Goal: Use online tool/utility: Utilize a website feature to perform a specific function

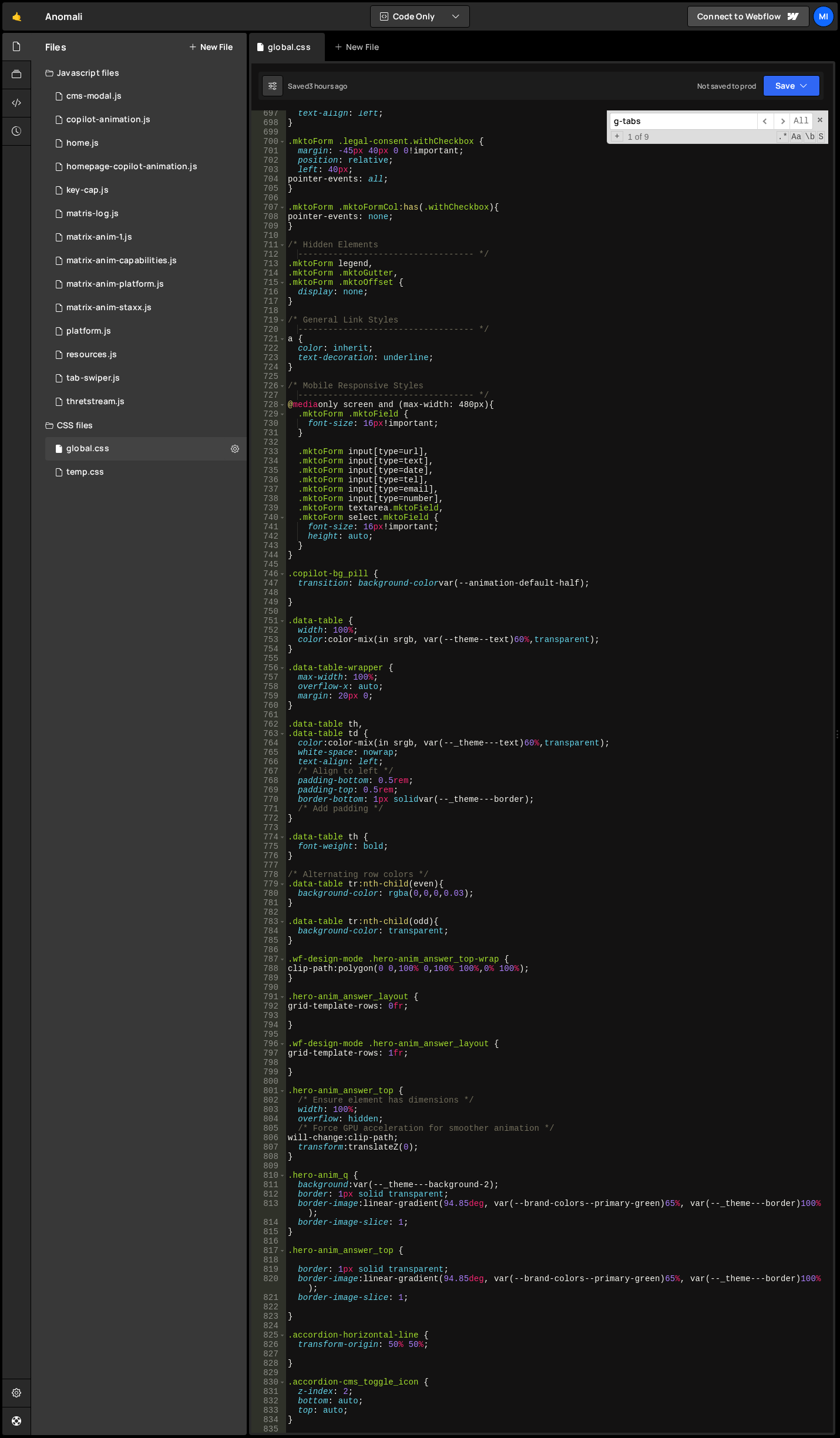
click at [351, 561] on div "text-align : left ; } .mktoForm .legal-consent.withCheckbox { margin : -45 px 4…" at bounding box center [556, 779] width 543 height 1341
click at [392, 557] on div "text-align : left ; } .mktoForm .legal-consent.withCheckbox { margin : -45 px 4…" at bounding box center [556, 779] width 543 height 1341
type textarea "}"
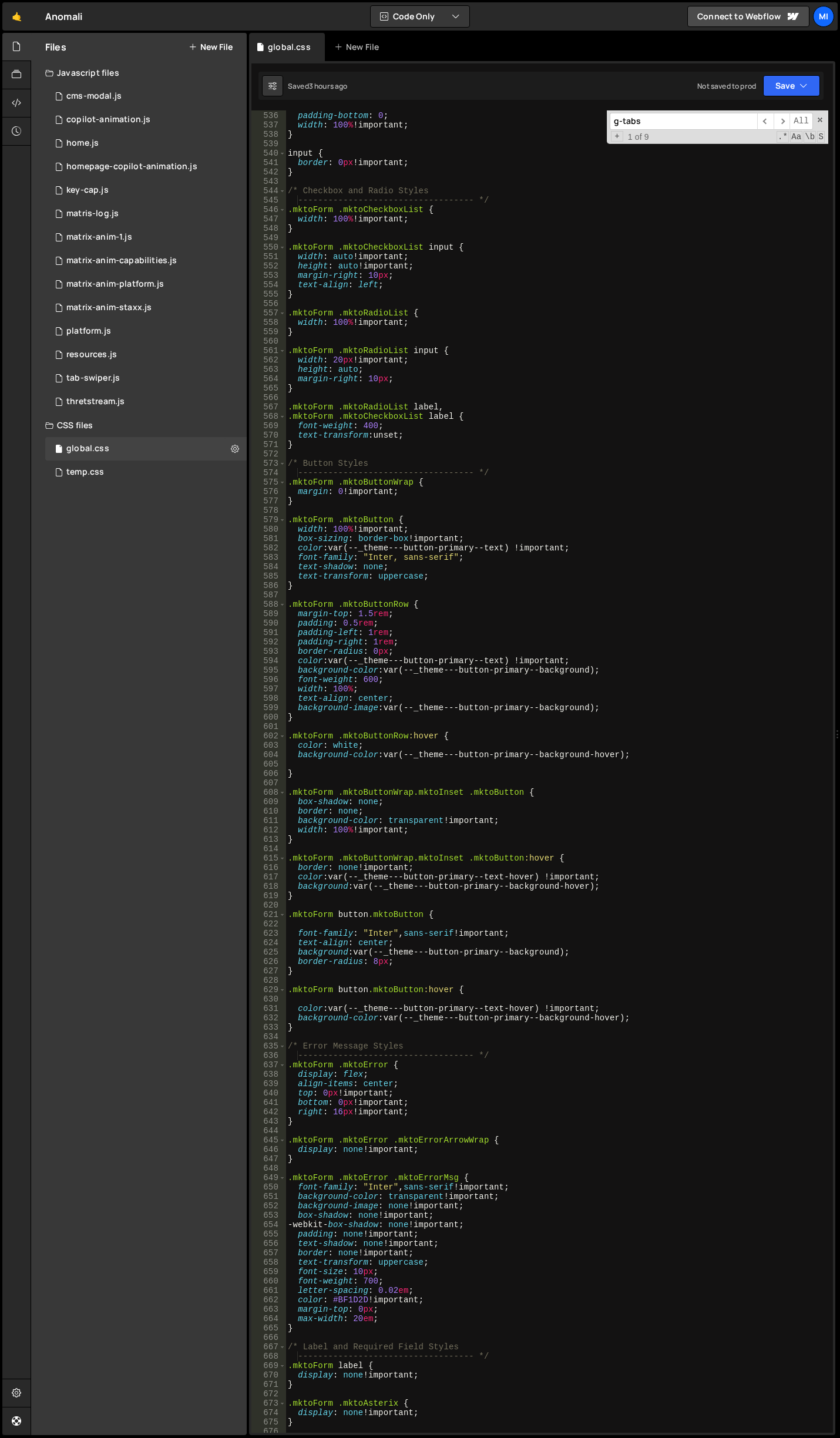
scroll to position [5217, 0]
click at [348, 591] on div "padding-top : 0 ; padding-bottom : 0 ; width : 100 % !important ; } input { bor…" at bounding box center [556, 772] width 543 height 1341
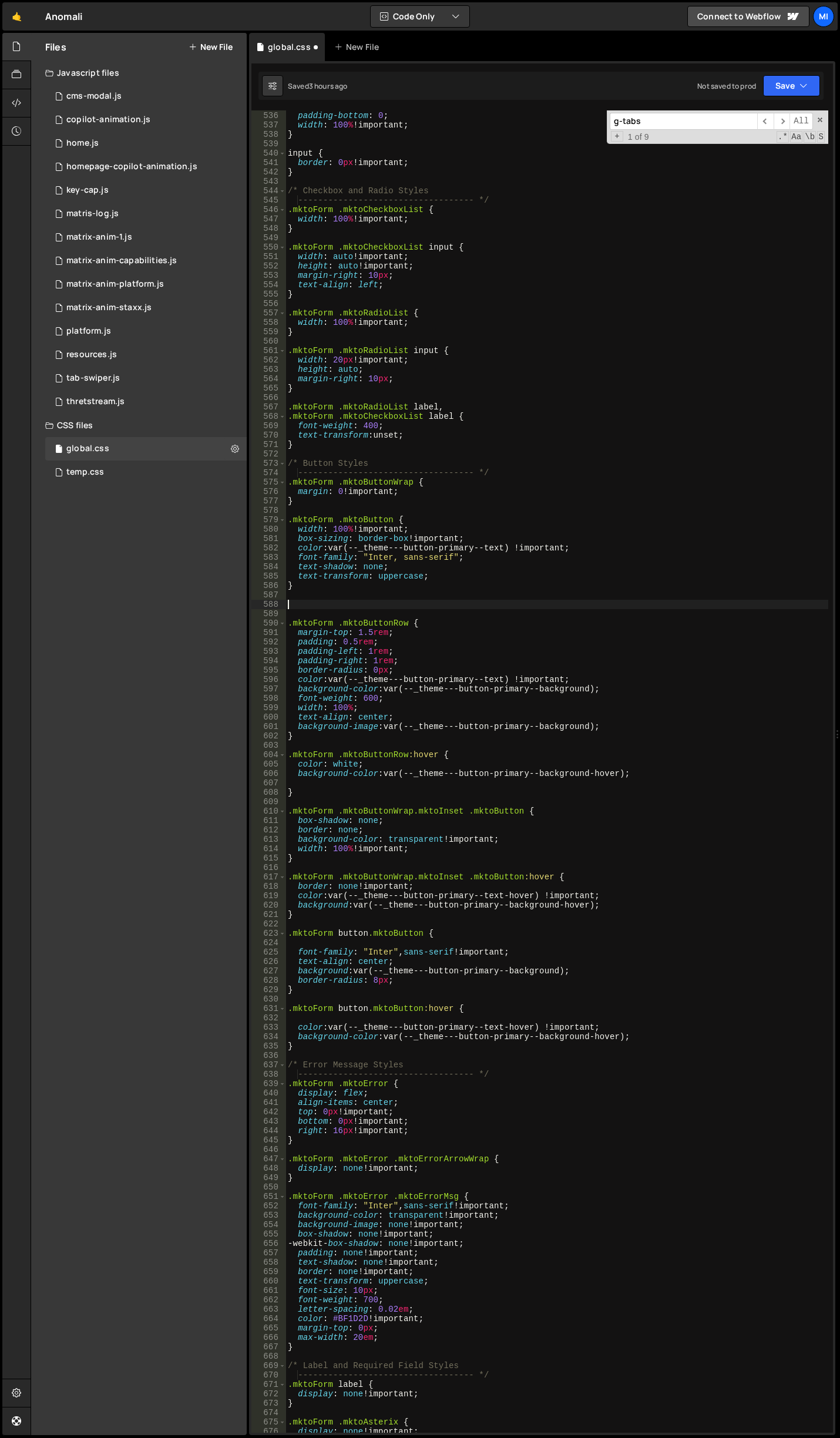
paste textarea "mktoLabel mktoHasWidth"
type textarea ".mktoLabel {}"
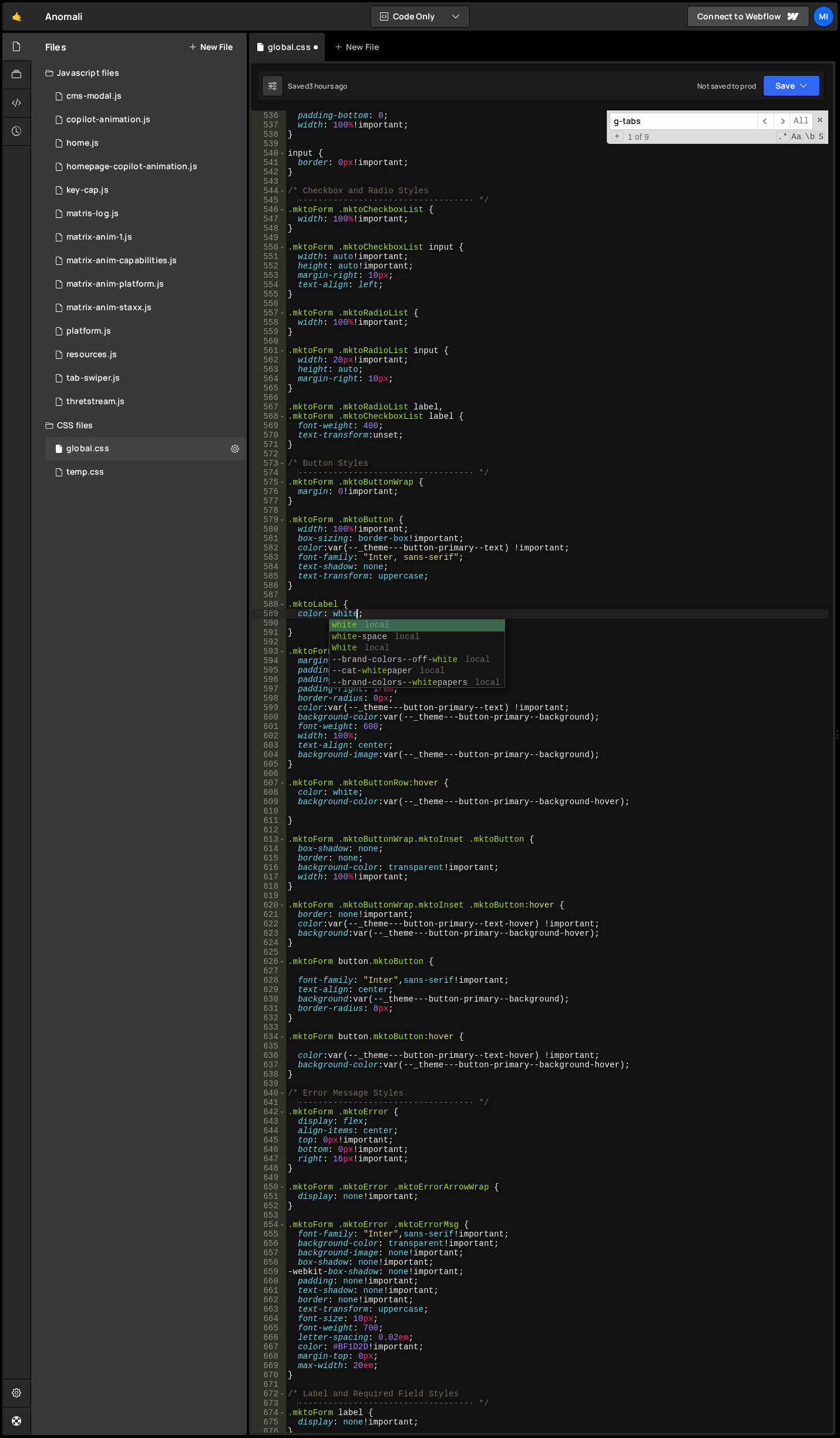
scroll to position [0, 4]
type textarea "color: white;"
click at [717, 116] on input "g-tabs" at bounding box center [683, 121] width 148 height 17
paste input ".mktoForm"
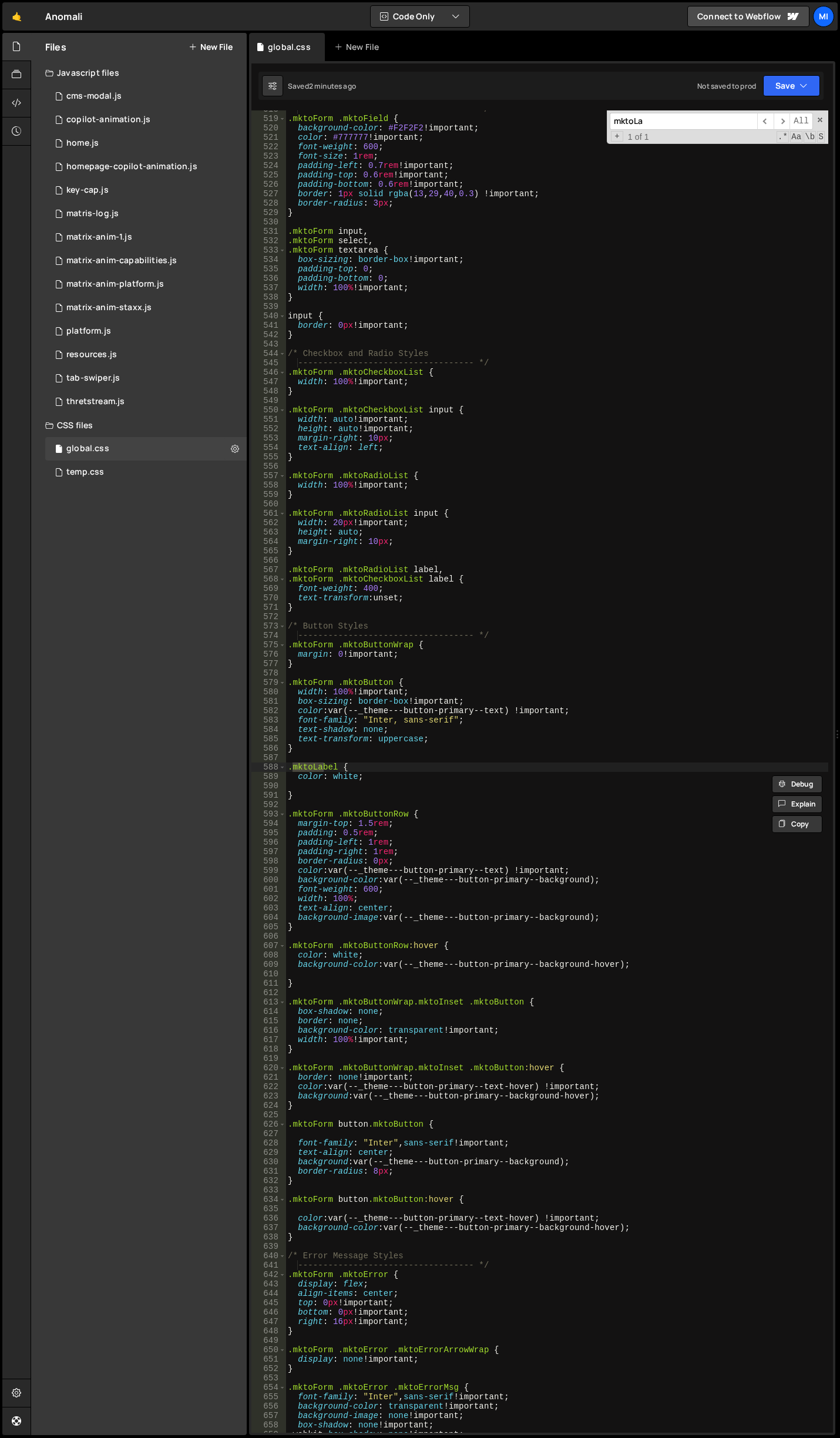
scroll to position [5055, 0]
type input "mktoLabel"
click at [376, 772] on div "----------------------------------- */ .mktoForm .mktoField { background-color …" at bounding box center [556, 775] width 543 height 1341
click at [375, 770] on div "----------------------------------- */ .mktoForm .mktoField { background-color …" at bounding box center [556, 775] width 543 height 1341
type textarea ".mktoLabel {"
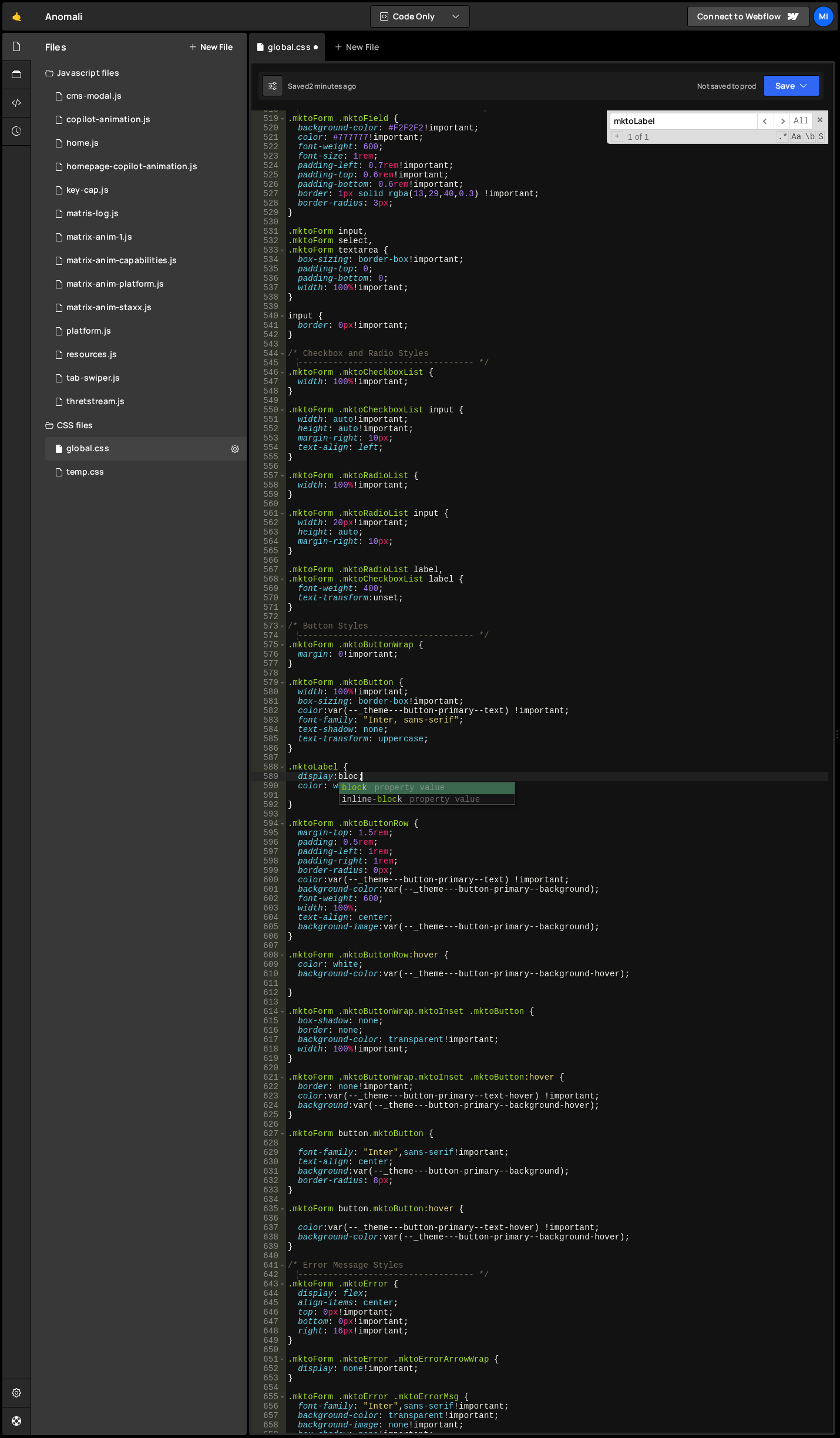
scroll to position [0, 5]
click at [366, 781] on div "----------------------------------- */ .mktoForm .mktoField { background-color …" at bounding box center [556, 775] width 543 height 1341
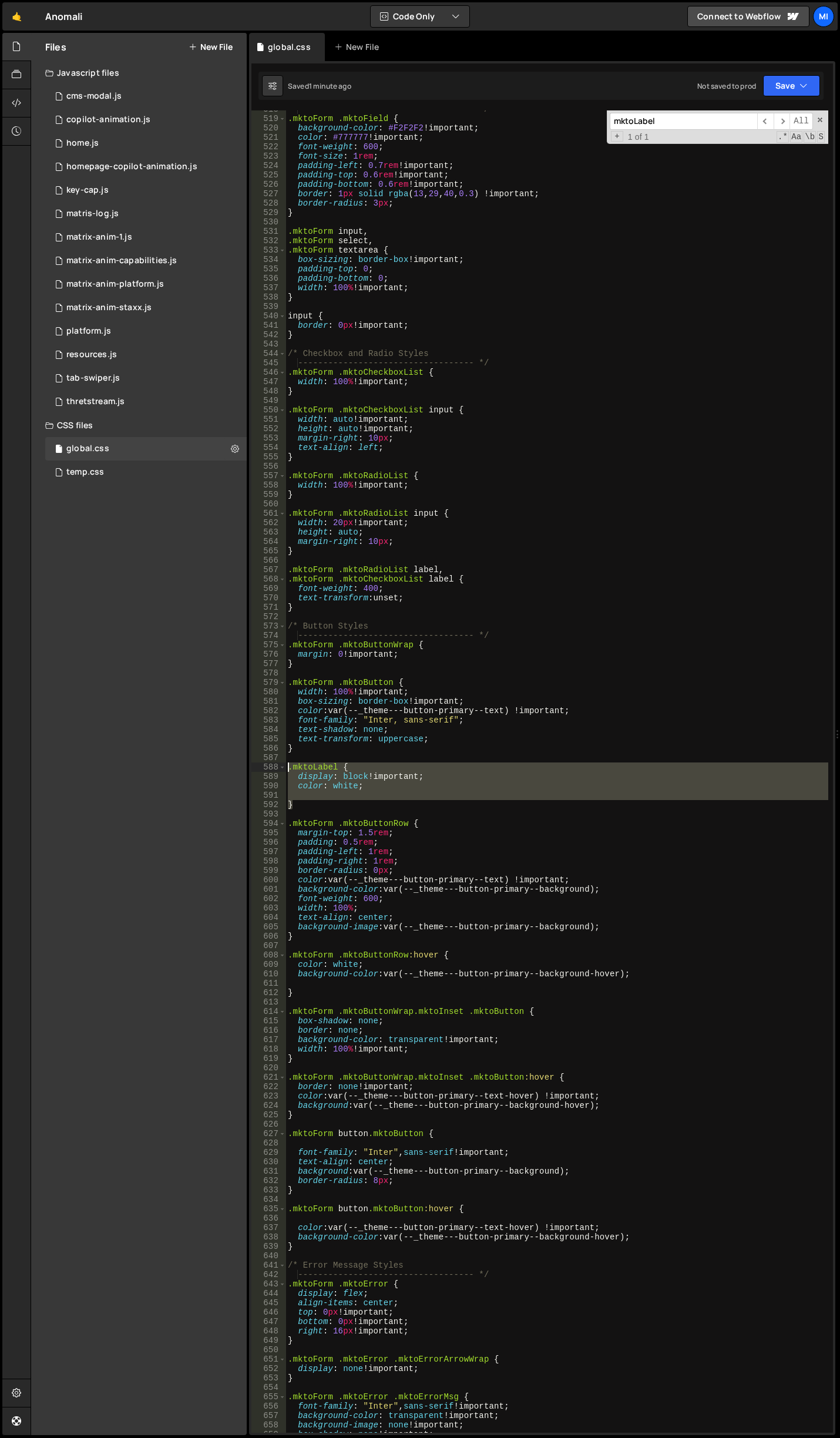
drag, startPoint x: 315, startPoint y: 809, endPoint x: 265, endPoint y: 764, distance: 67.3
click at [265, 764] on div "display: block !important; 518 519 520 521 522 523 524 525 526 527 528 529 530 …" at bounding box center [542, 772] width 581 height 1323
type textarea ".mktoLabel { display: block !important;"
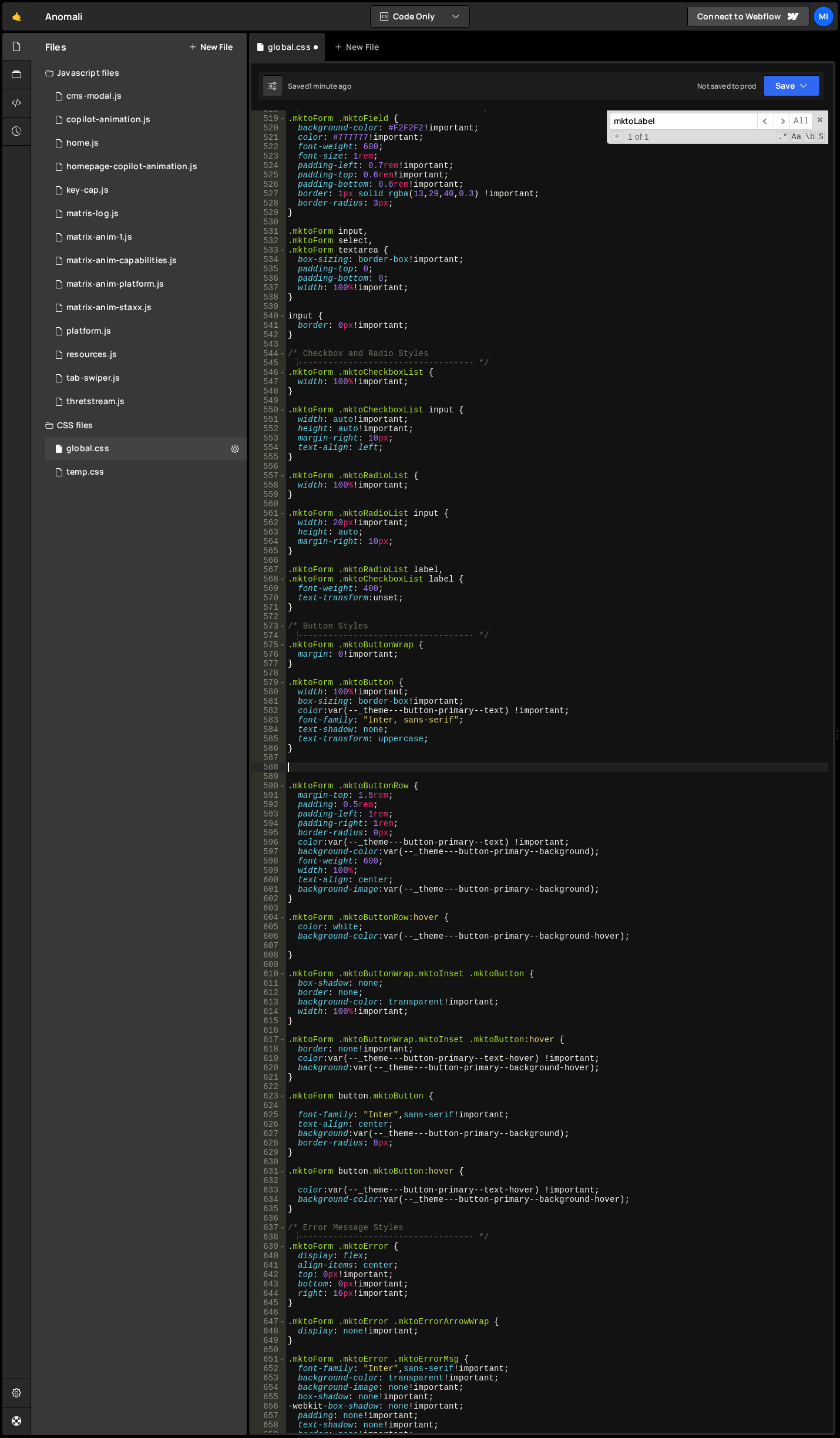
scroll to position [0, 0]
type textarea ".mktoForm .mktoButtonRow {"
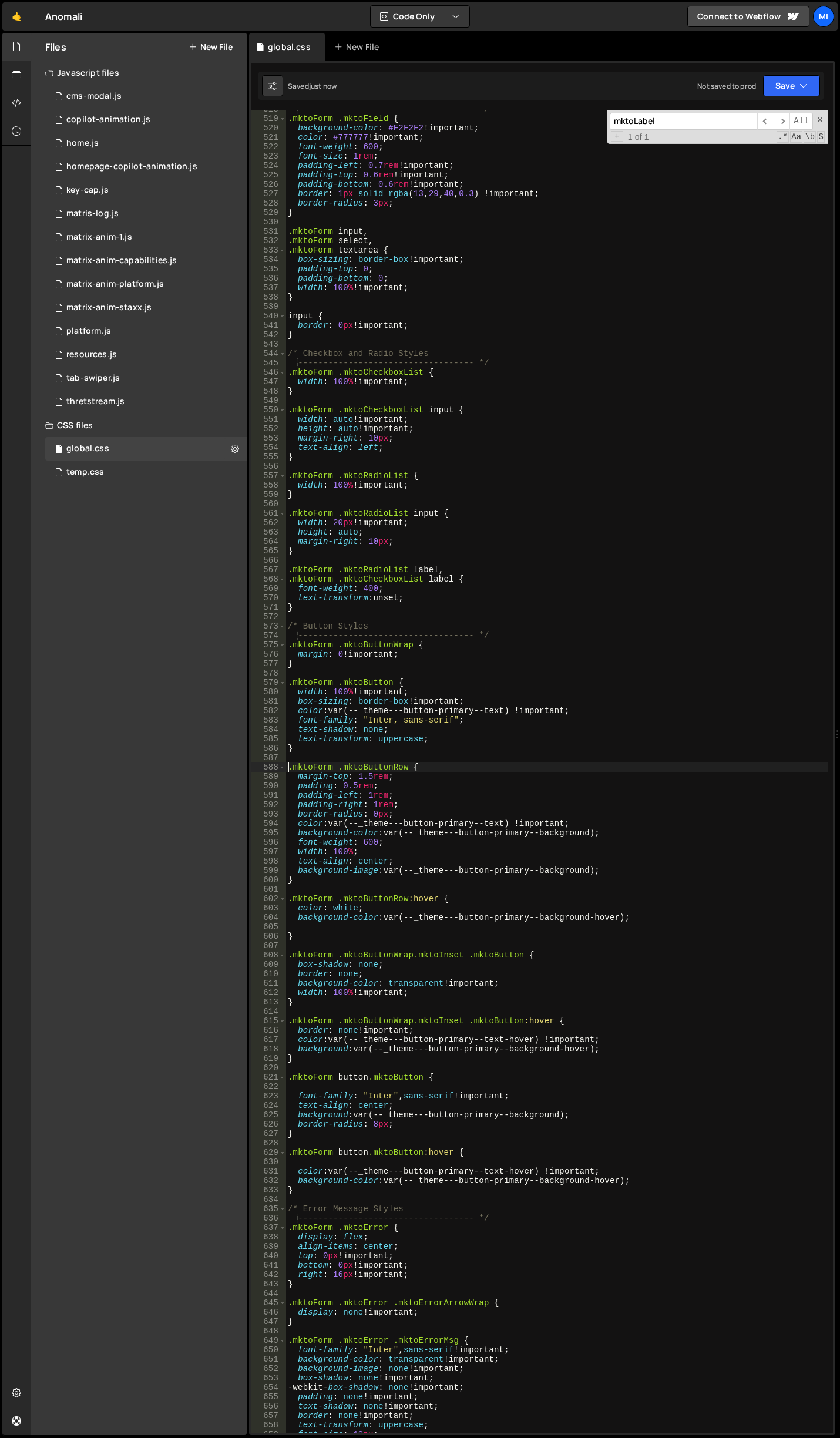
click at [724, 119] on input "mktoLabel" at bounding box center [683, 121] width 148 height 17
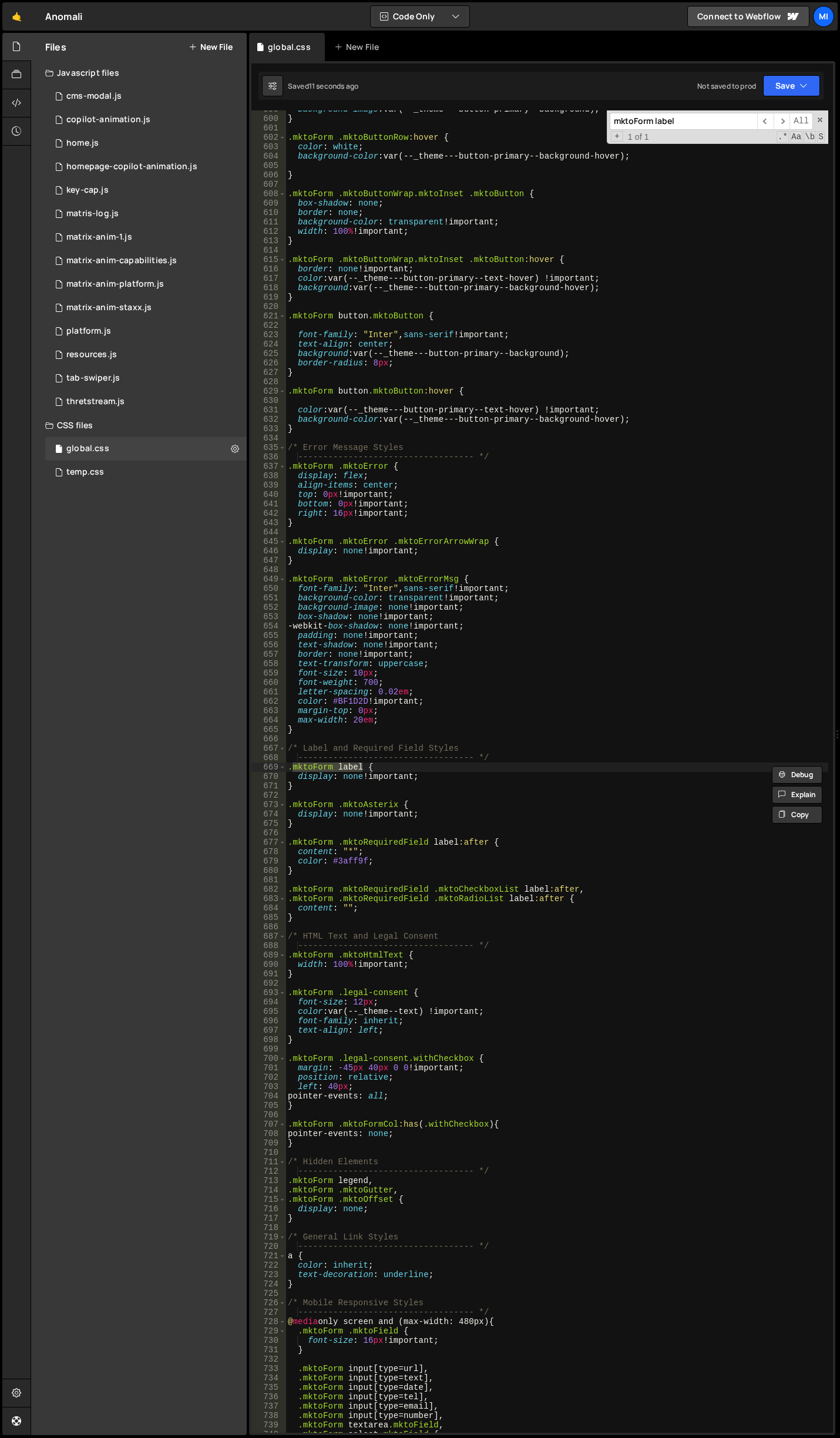
type input "mktoForm label"
click at [416, 795] on div "background-image : var(--_theme---button-primary--background) ; } .mktoForm .mk…" at bounding box center [556, 775] width 543 height 1341
click at [425, 601] on div "background-image : var(--_theme---button-primary--background) ; } .mktoForm .mk…" at bounding box center [556, 775] width 543 height 1341
click at [439, 781] on div "background-image : var(--_theme---button-primary--background) ; } .mktoForm .mk…" at bounding box center [556, 775] width 543 height 1341
type textarea "display: none !important;"
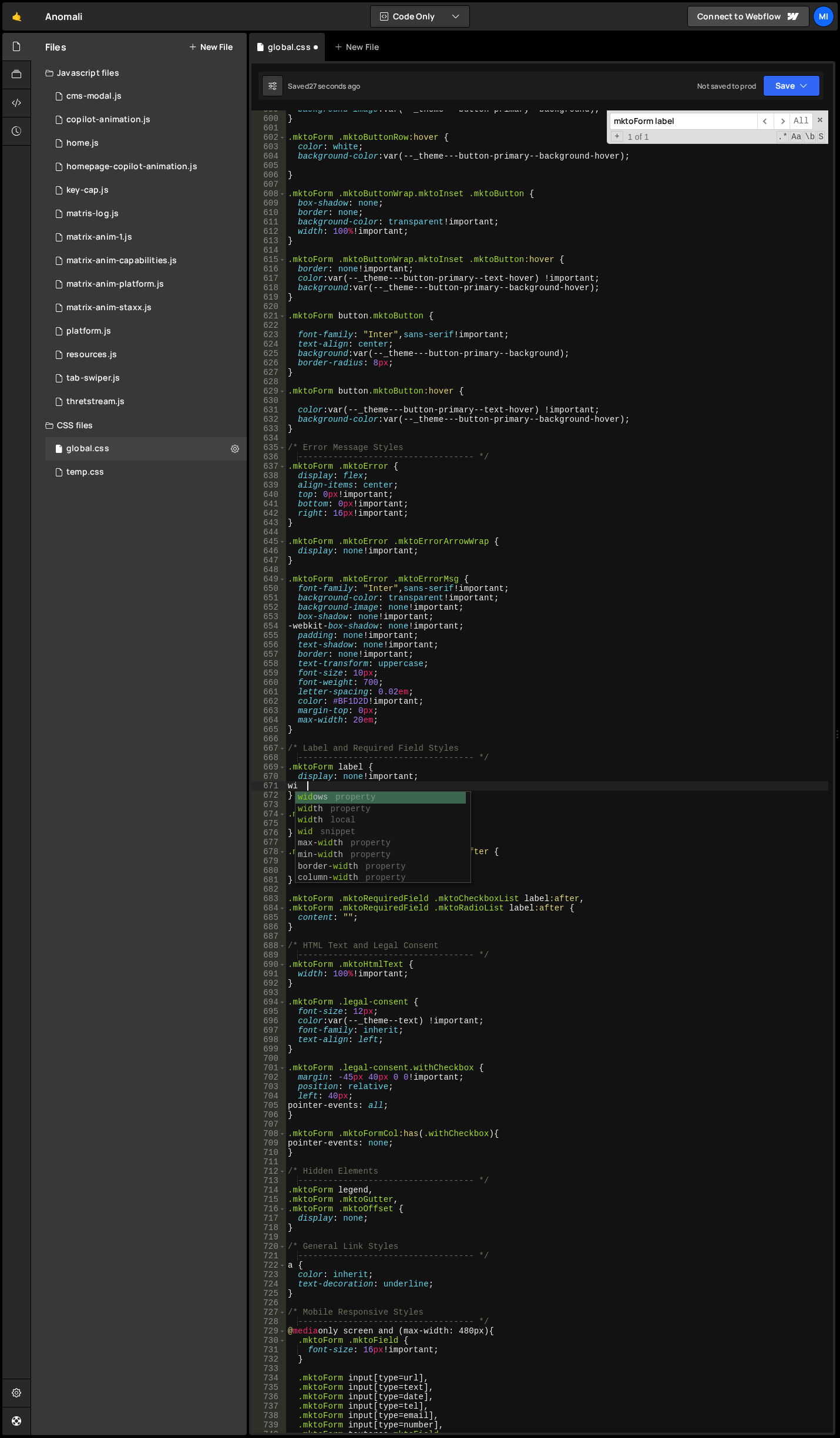
scroll to position [0, 1]
type textarea "w"
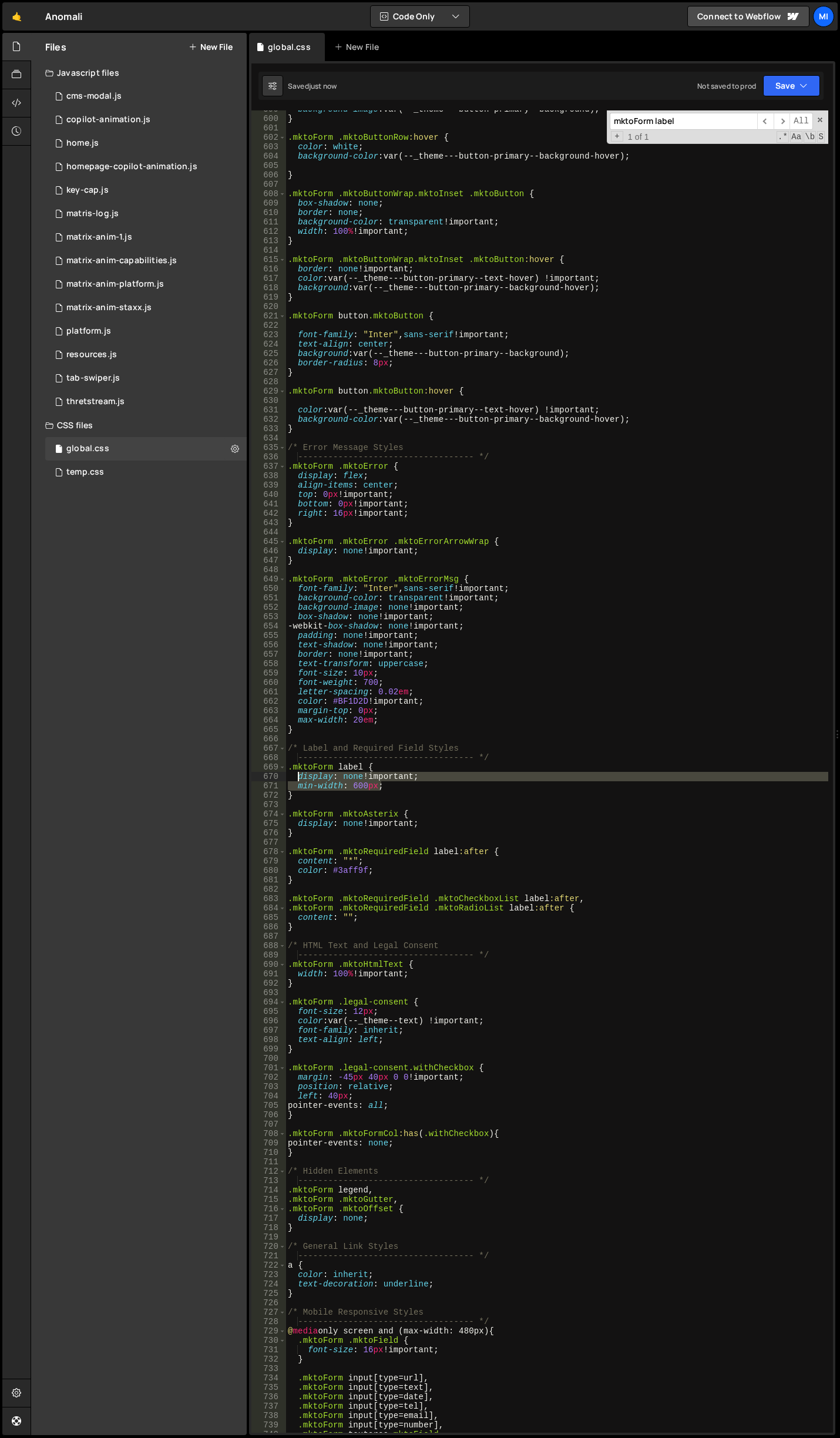
drag, startPoint x: 428, startPoint y: 781, endPoint x: 298, endPoint y: 777, distance: 130.1
click at [298, 777] on div "background-image : var(--_theme---button-primary--background) ; } .mktoForm .mk…" at bounding box center [556, 775] width 543 height 1341
click at [298, 777] on div "background-image : var(--_theme---button-primary--background) ; } .mktoForm .mk…" at bounding box center [556, 772] width 543 height 1323
type textarea "display: none !important;"
drag, startPoint x: 298, startPoint y: 777, endPoint x: 477, endPoint y: 776, distance: 179.0
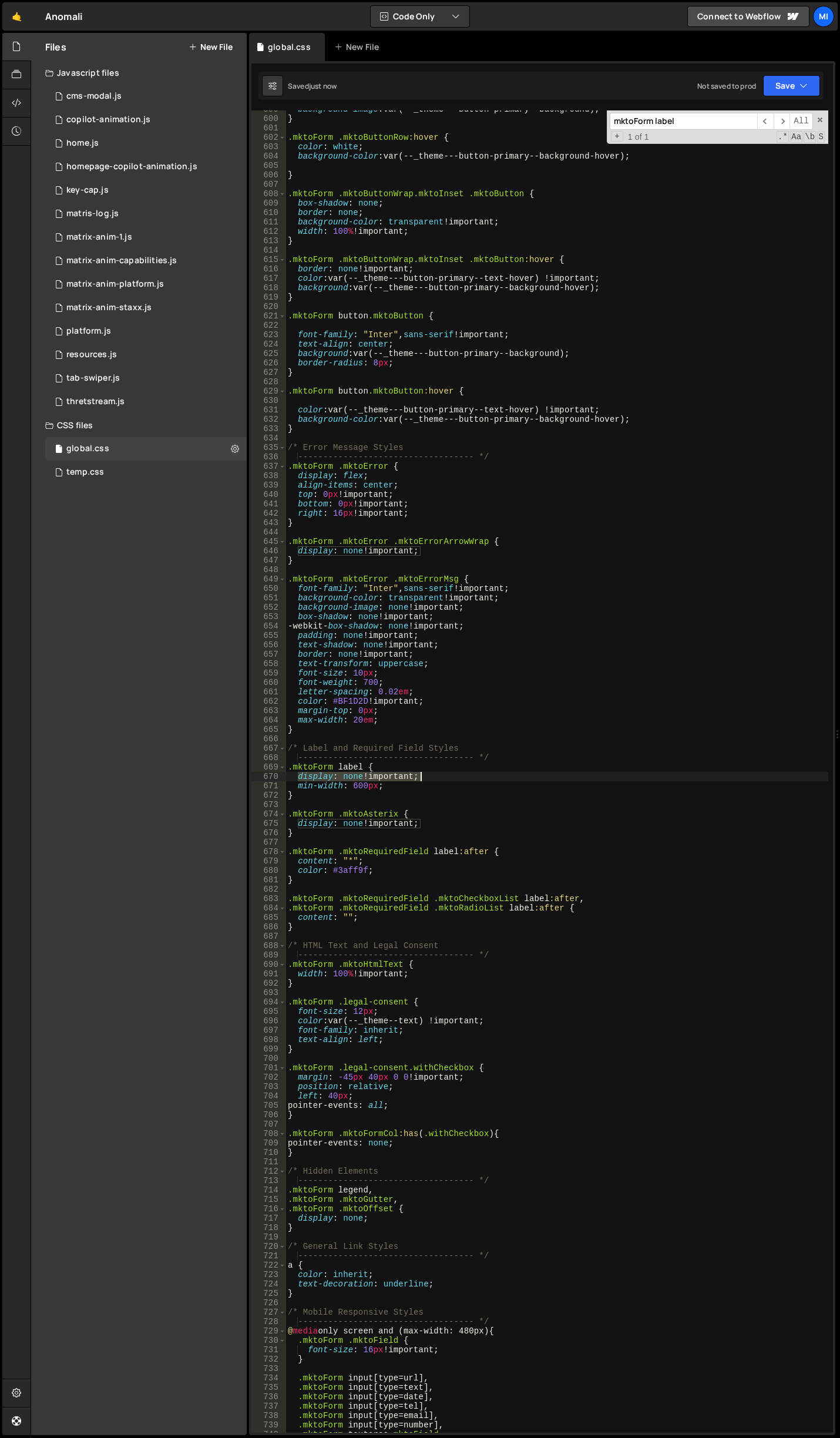
click at [477, 776] on div "background-image : var(--_theme---button-primary--background) ; } .mktoForm .mk…" at bounding box center [556, 775] width 543 height 1341
click at [366, 778] on div "background-image : var(--_theme---button-primary--background) ; } .mktoForm .mk…" at bounding box center [556, 775] width 543 height 1341
paste textarea "display: none !important;"
click at [424, 870] on div "background-image : var(--_theme---button-primary--background) ; } .mktoForm .mk…" at bounding box center [556, 775] width 543 height 1341
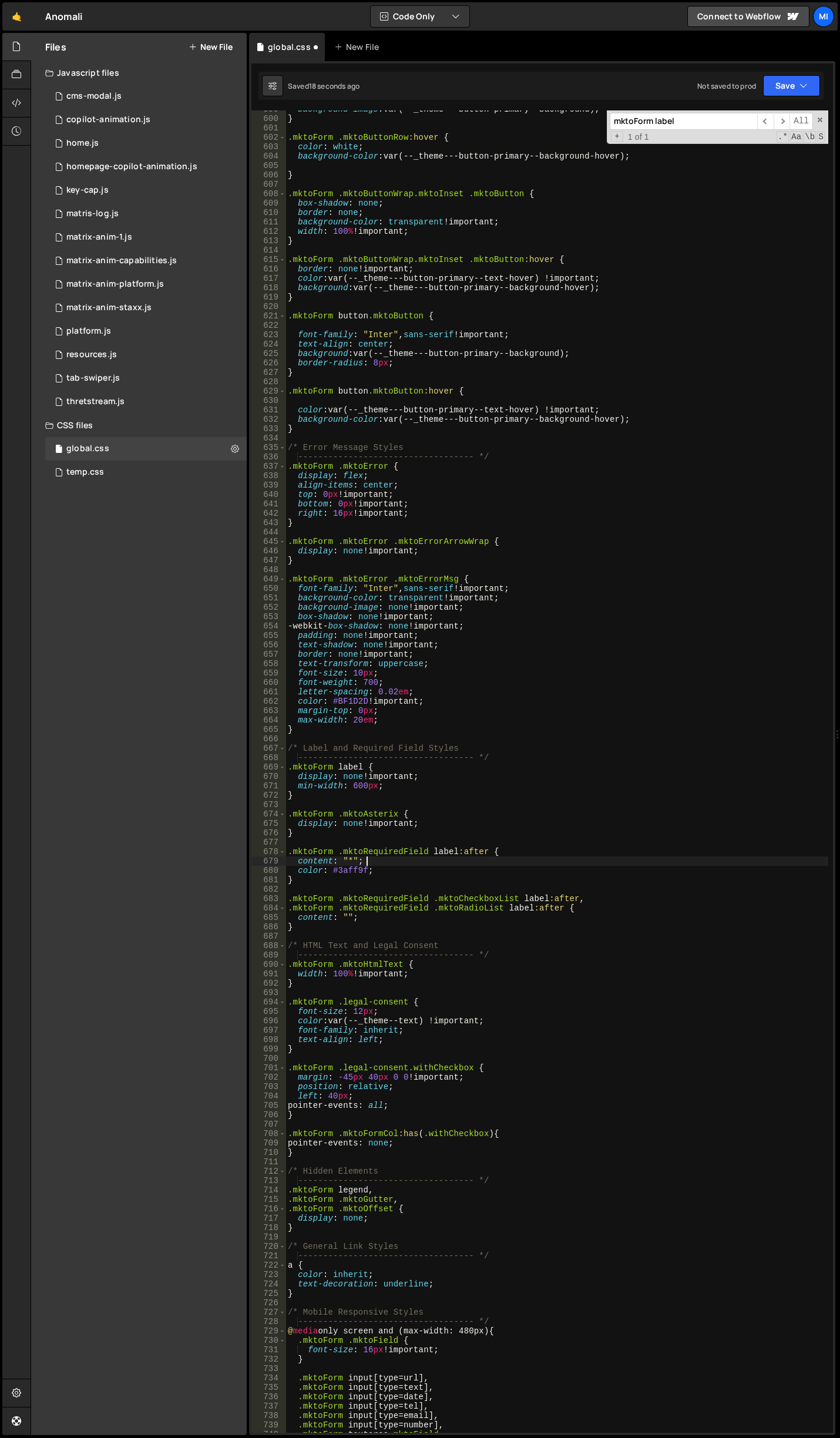
click at [422, 861] on div "background-image : var(--_theme---button-primary--background) ; } .mktoForm .mk…" at bounding box center [556, 775] width 543 height 1341
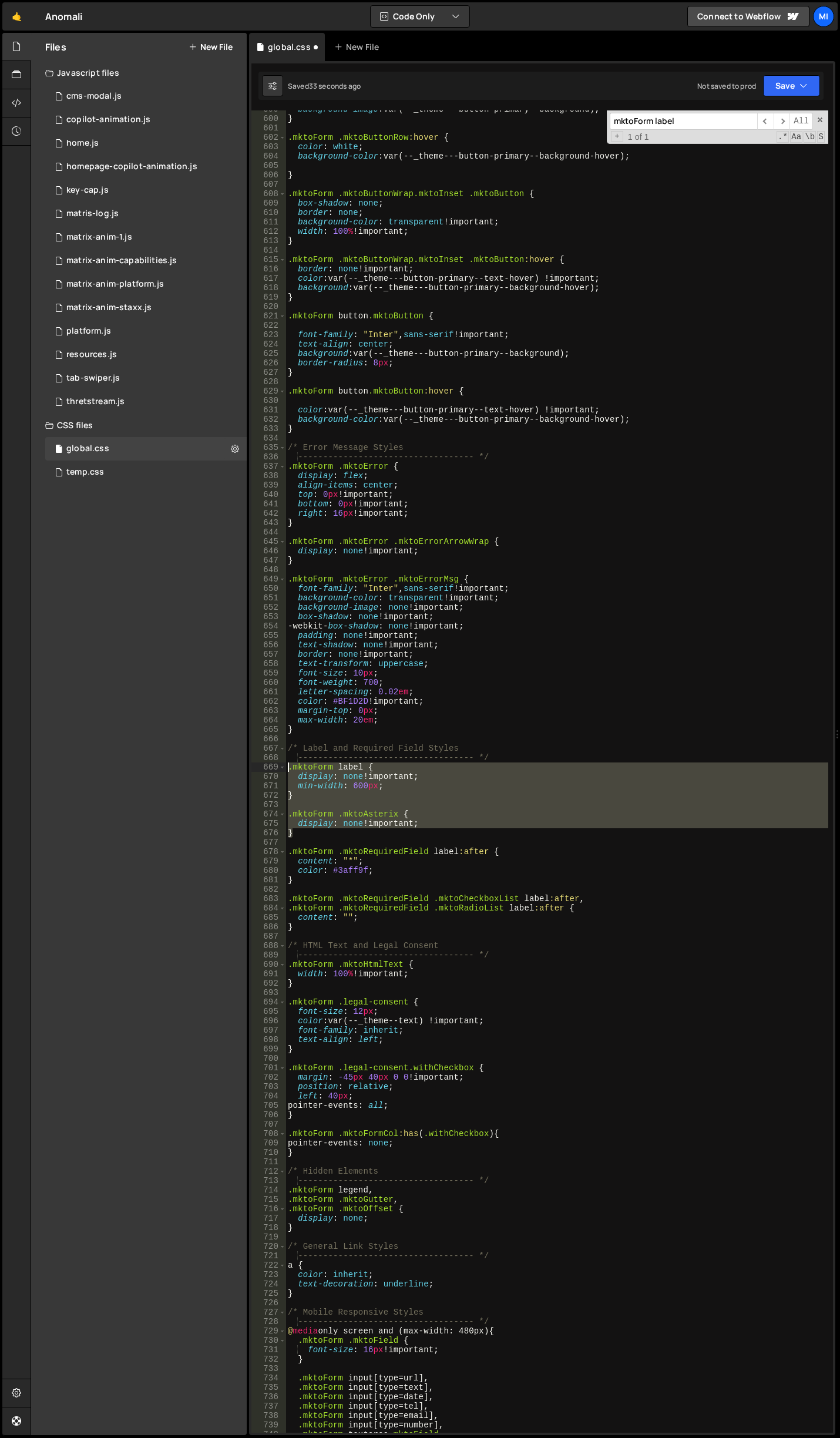
drag, startPoint x: 297, startPoint y: 837, endPoint x: 277, endPoint y: 771, distance: 69.0
click at [277, 771] on div "content: " *"; 599 600 601 602 603 604 605 606 607 608 609 610 611 612 613 614 …" at bounding box center [542, 772] width 581 height 1323
type textarea ".mktoForm label { display: none !important;"
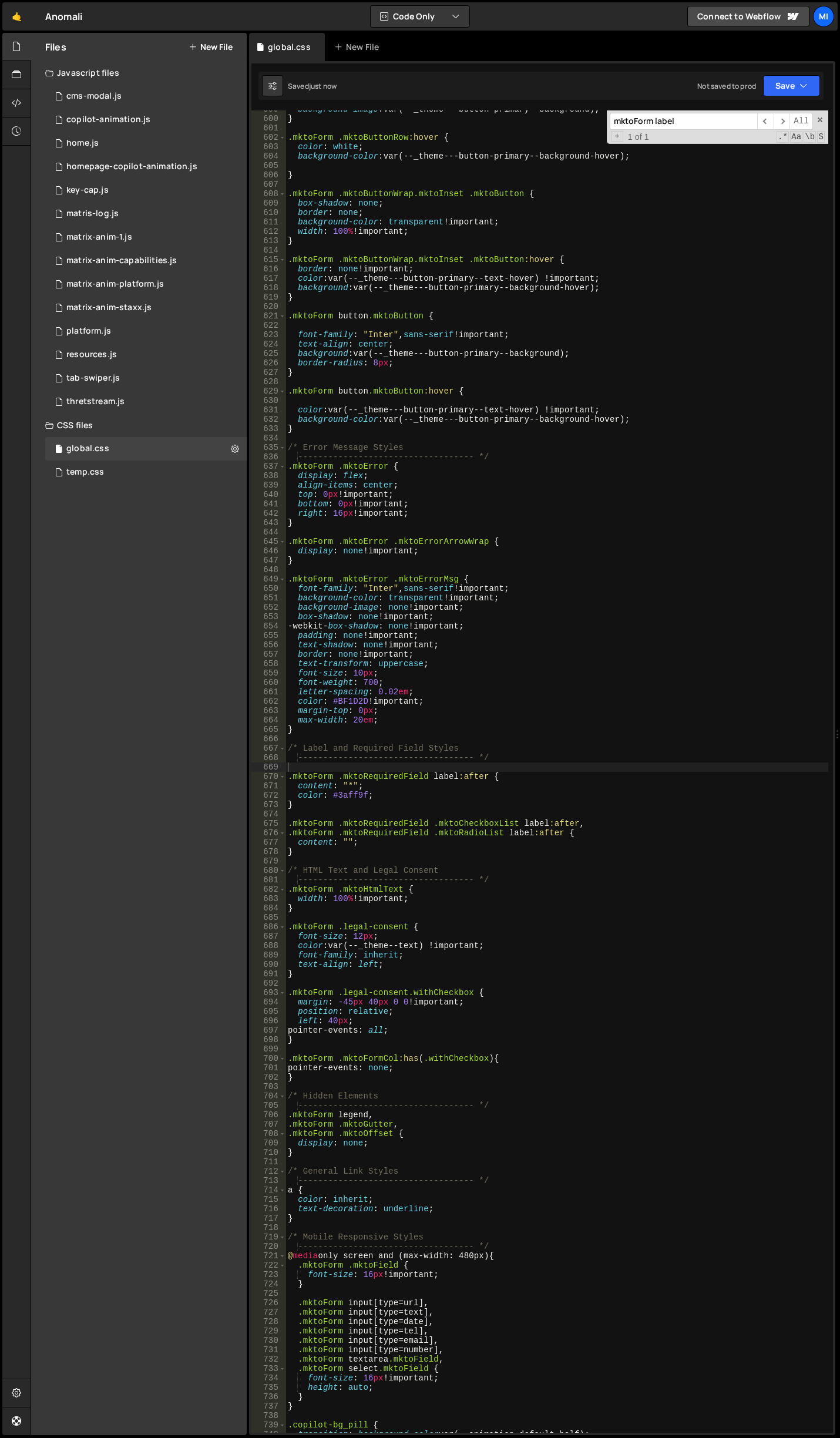
click at [345, 765] on div "background-image : var(--_theme---button-primary--background) ; } .mktoForm .mk…" at bounding box center [556, 775] width 543 height 1341
paste textarea "}"
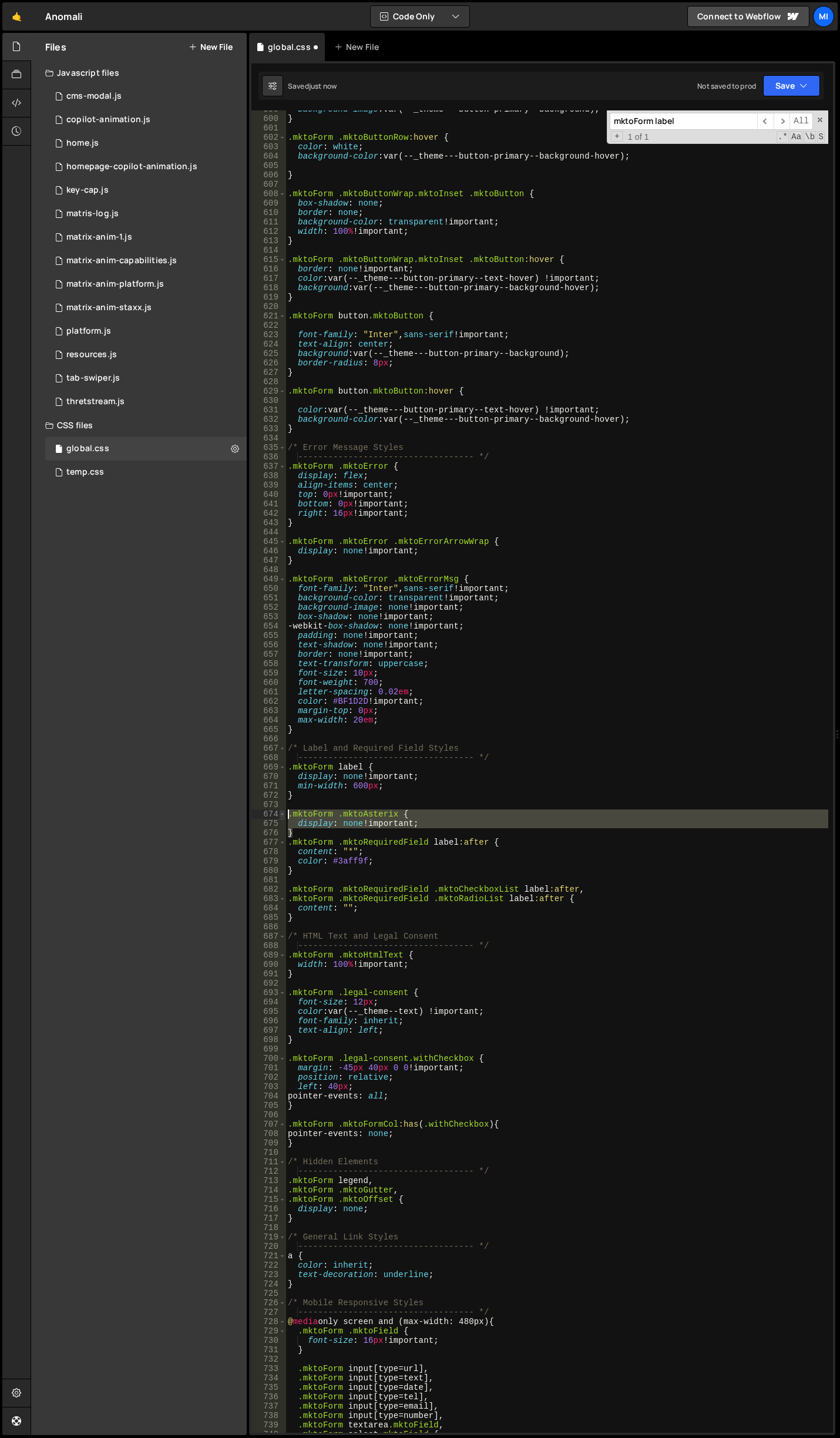
drag, startPoint x: 295, startPoint y: 831, endPoint x: 279, endPoint y: 813, distance: 24.1
click at [279, 813] on div "} 599 600 601 602 603 604 605 606 607 608 609 610 611 612 613 614 615 616 617 6…" at bounding box center [542, 772] width 581 height 1323
type textarea ".mktoForm .mktoAsterix { display: none !important;"
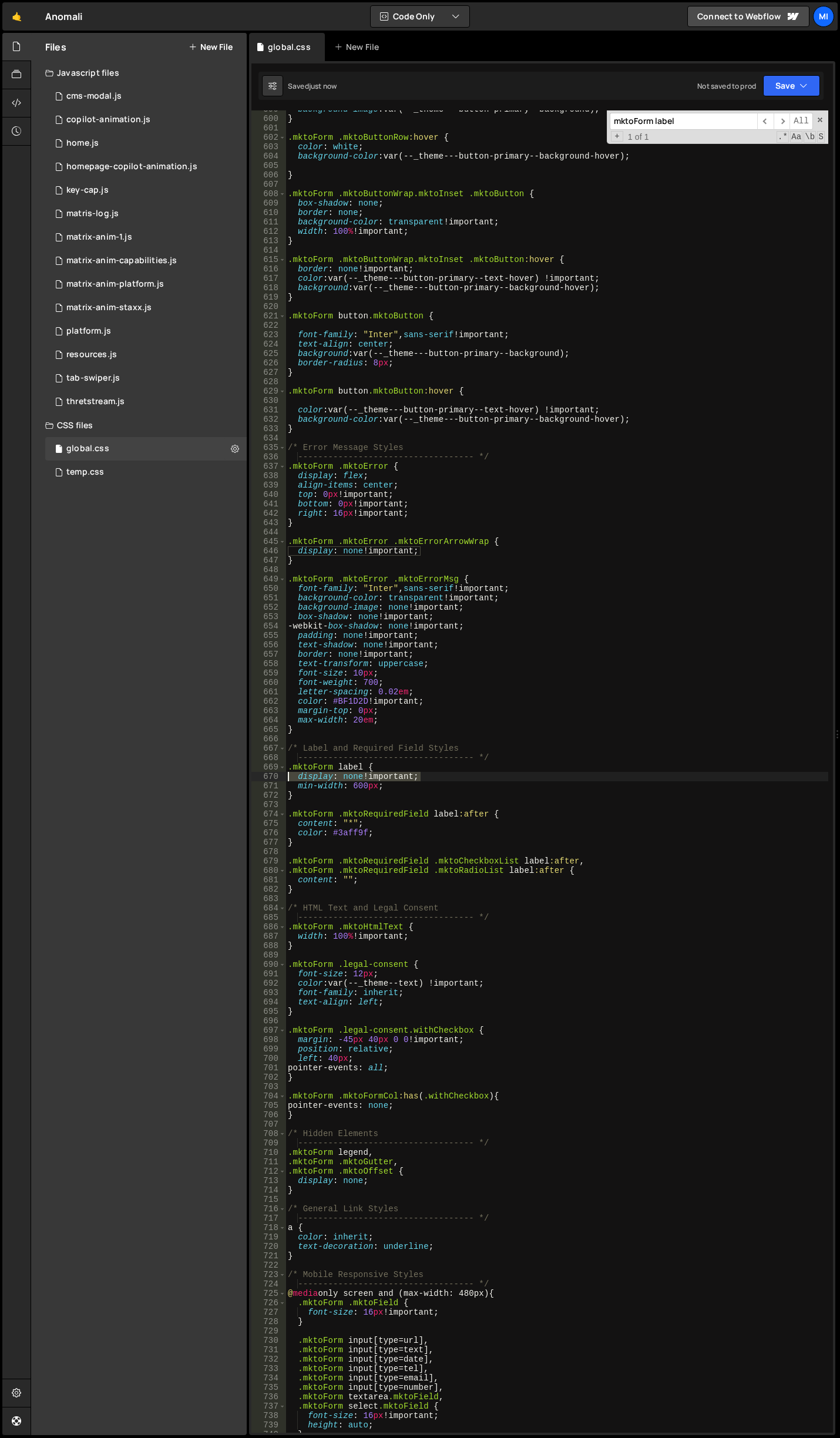
drag, startPoint x: 432, startPoint y: 775, endPoint x: 175, endPoint y: 778, distance: 257.0
click at [175, 778] on div "Files New File Javascript files 0 cms-modal.js 0 0 copilot-animation.js 0 0 hom…" at bounding box center [435, 735] width 809 height 1403
type textarea "display: none !important;"
click at [558, 836] on div "background-image : var(--_theme---button-primary--background) ; } .mktoForm .mk…" at bounding box center [556, 775] width 543 height 1341
click at [540, 798] on div "background-image : var(--_theme---button-primary--background) ; } .mktoForm .mk…" at bounding box center [556, 775] width 543 height 1341
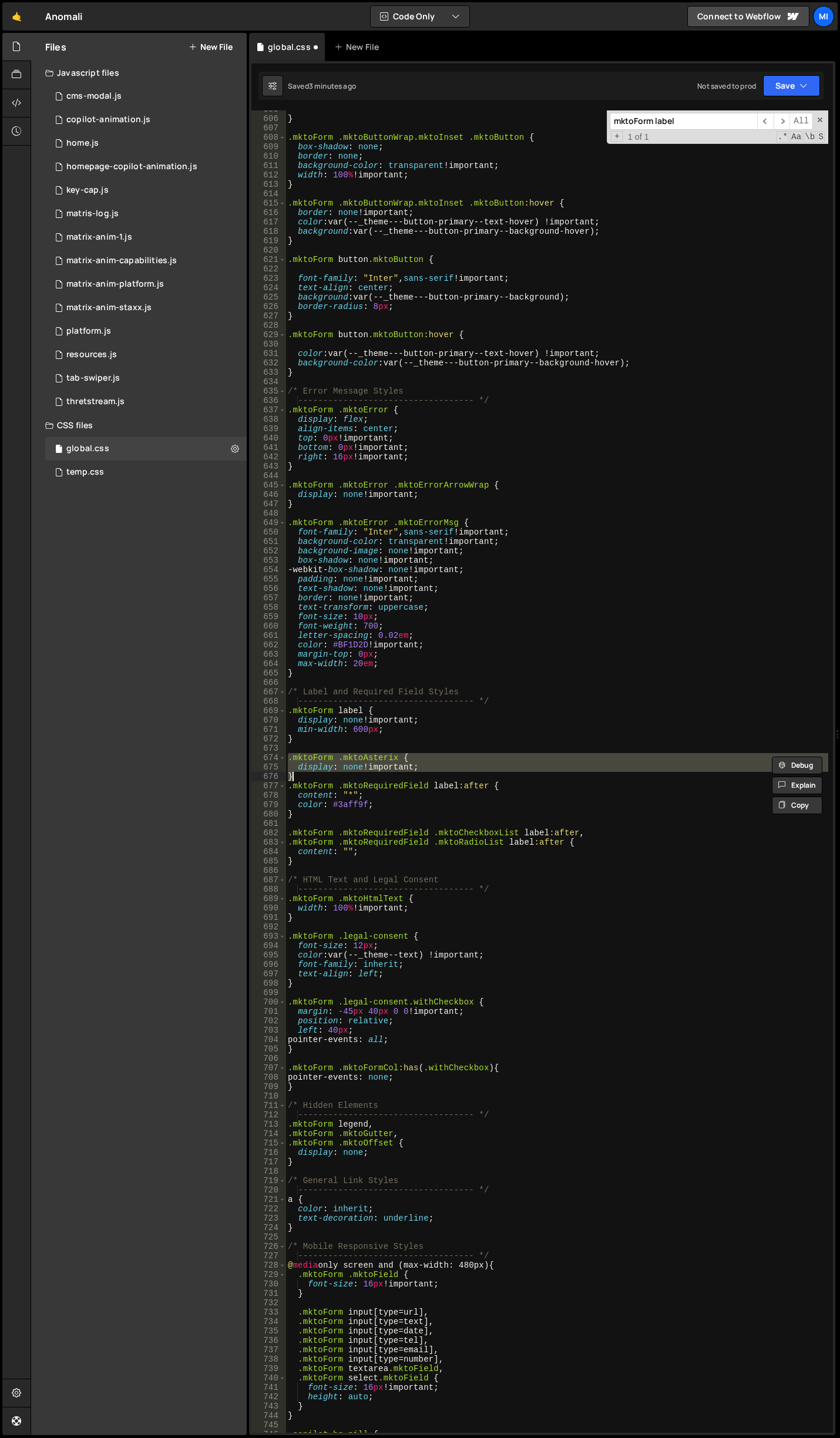
scroll to position [5873, 0]
type textarea "}"
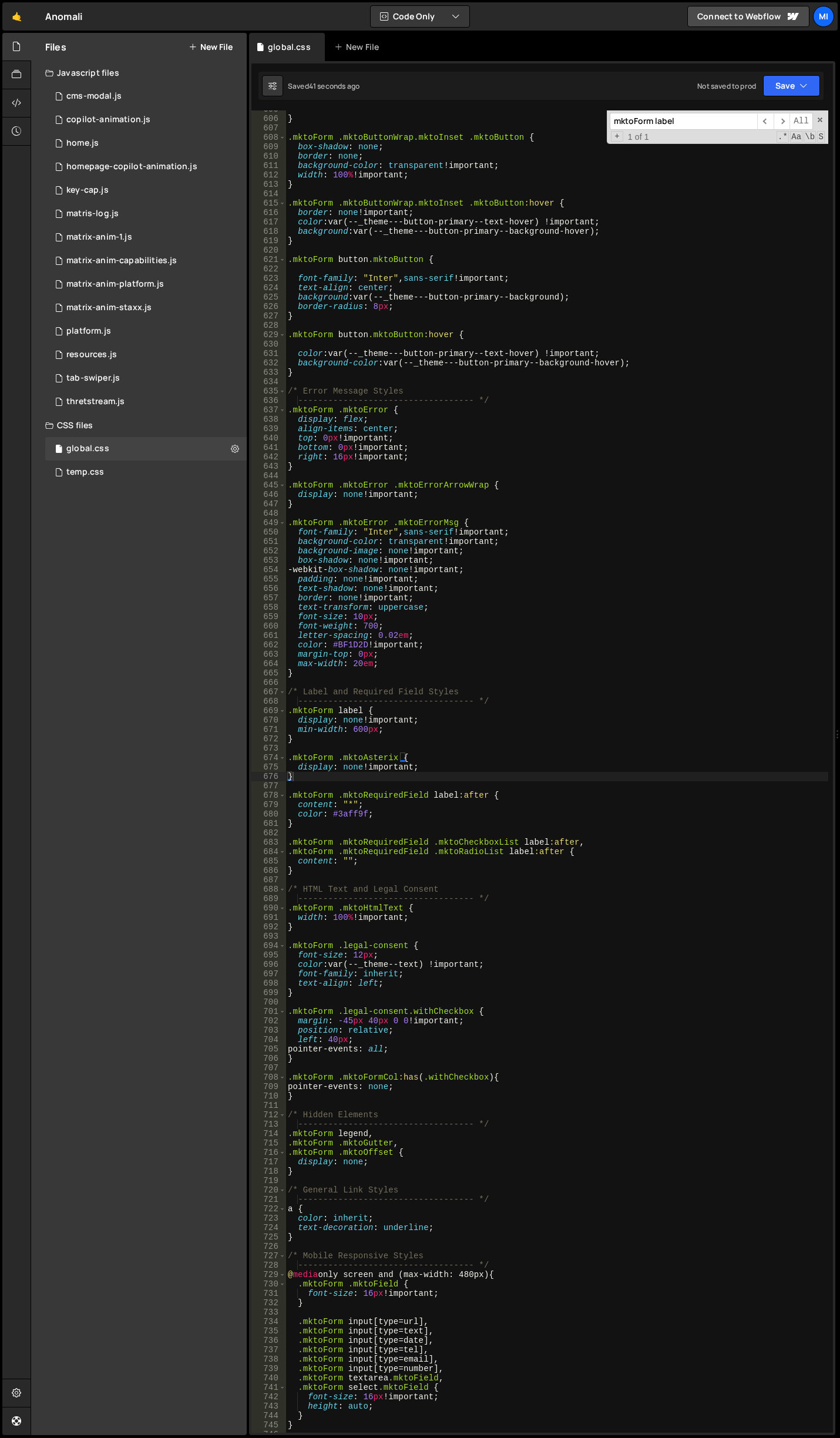
click at [387, 748] on div "} .mktoForm .mktoButtonWrap.mktoInset .mktoButton { box-shadow : none ; border …" at bounding box center [556, 775] width 543 height 1341
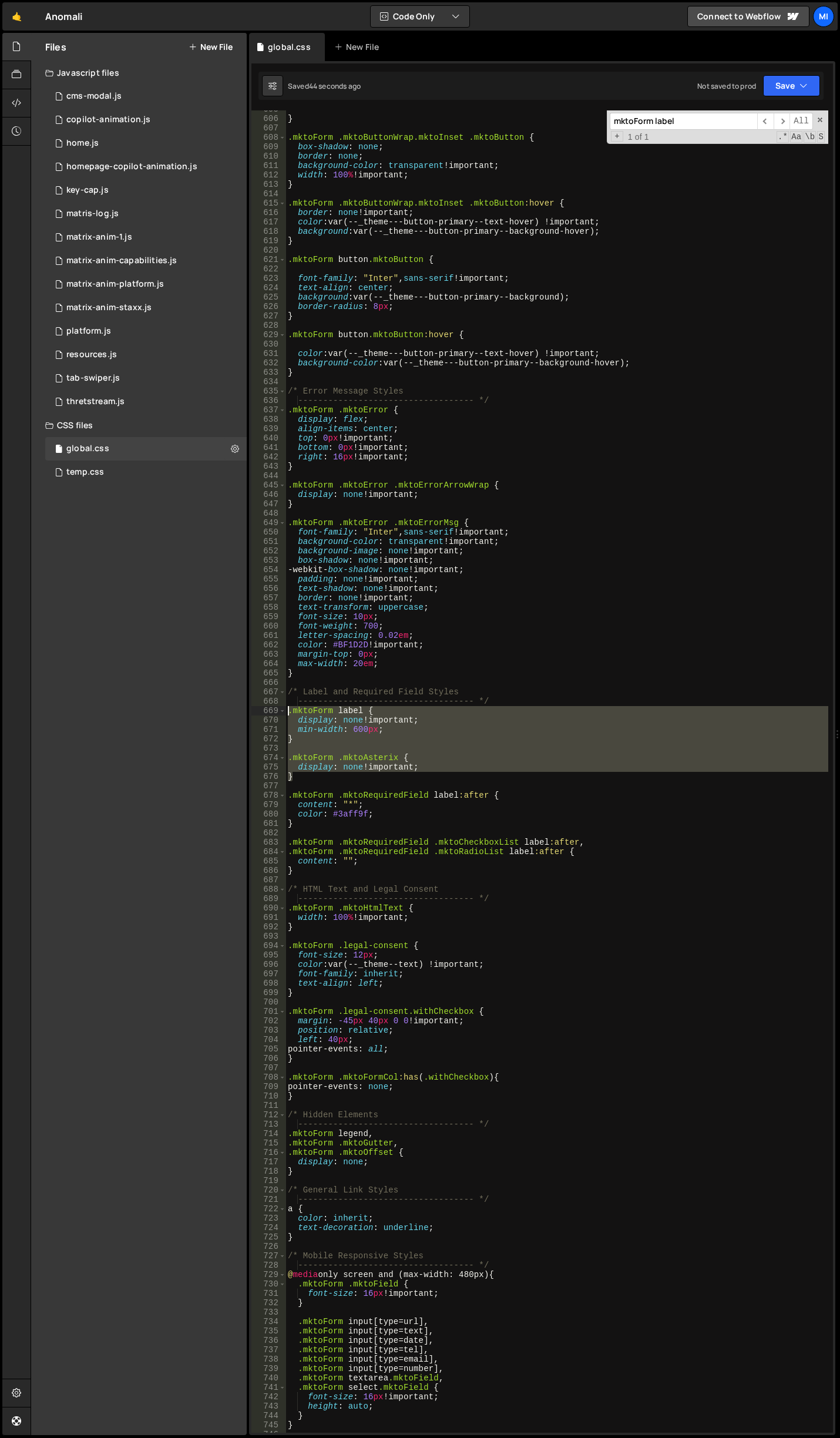
drag, startPoint x: 297, startPoint y: 780, endPoint x: 276, endPoint y: 709, distance: 74.0
click at [276, 709] on div "605 606 607 608 609 610 611 612 613 614 615 616 617 618 619 620 621 622 623 624…" at bounding box center [542, 772] width 581 height 1323
click at [372, 757] on div "} .mktoForm .mktoButtonWrap.mktoInset .mktoButton { box-shadow : none ; border …" at bounding box center [556, 772] width 543 height 1323
drag, startPoint x: 301, startPoint y: 780, endPoint x: 271, endPoint y: 712, distance: 74.3
click at [271, 712] on div ".mktoForm .mktoAsterix { 605 606 607 608 609 610 611 612 613 614 615 616 617 61…" at bounding box center [542, 772] width 581 height 1323
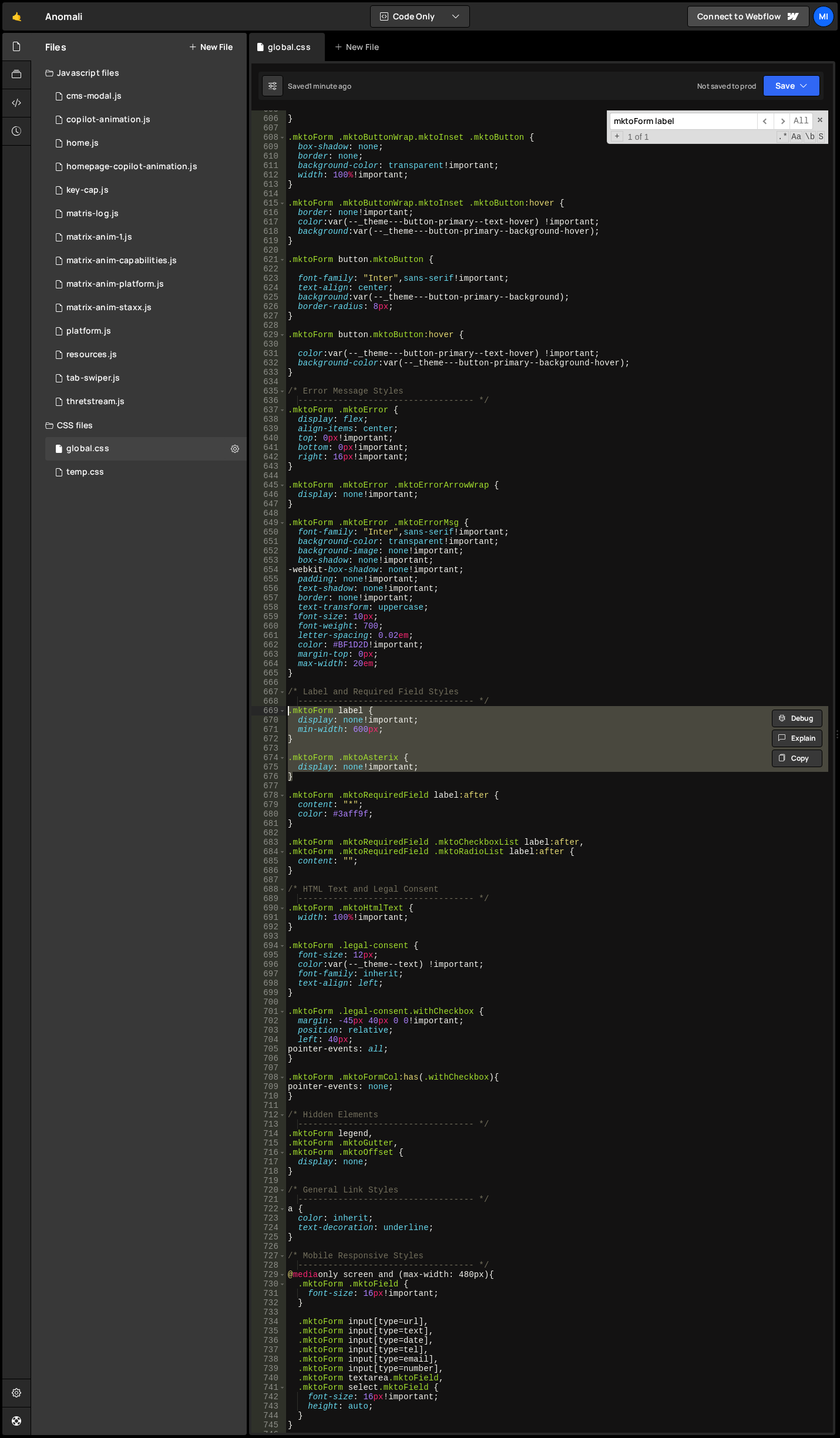
paste textarea "}"
type textarea "}"
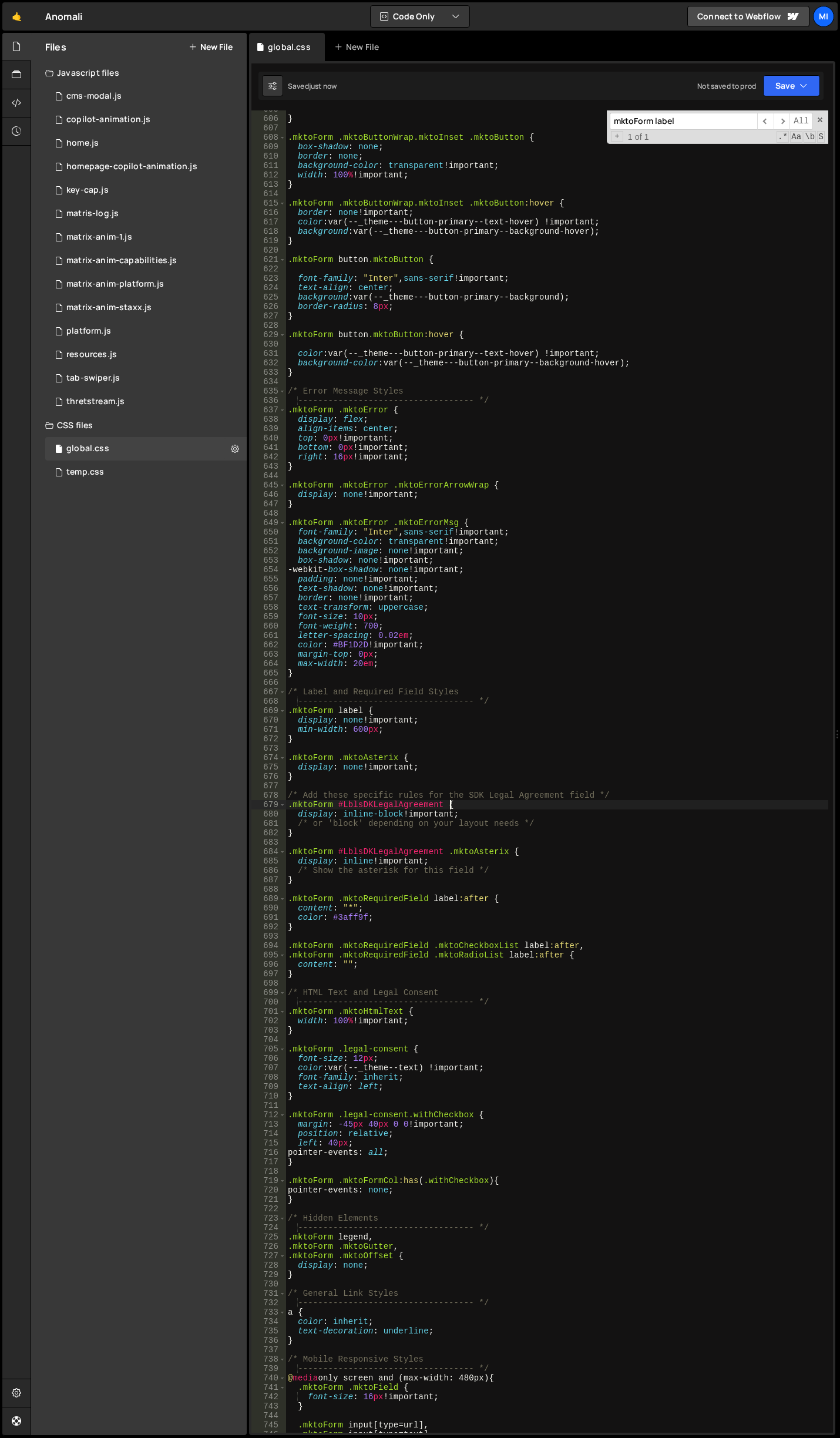
click at [518, 806] on div "} .mktoForm .mktoButtonWrap.mktoInset .mktoButton { box-shadow : none ; border …" at bounding box center [556, 775] width 543 height 1341
drag, startPoint x: 335, startPoint y: 916, endPoint x: 369, endPoint y: 914, distance: 34.1
click at [369, 914] on div "} .mktoForm .mktoButtonWrap.mktoInset .mktoButton { box-shadow : none ; border …" at bounding box center [556, 775] width 543 height 1341
click at [415, 921] on div "} .mktoForm .mktoButtonWrap.mktoInset .mktoButton { box-shadow : none ; border …" at bounding box center [556, 772] width 543 height 1323
drag, startPoint x: 336, startPoint y: 916, endPoint x: 367, endPoint y: 914, distance: 31.1
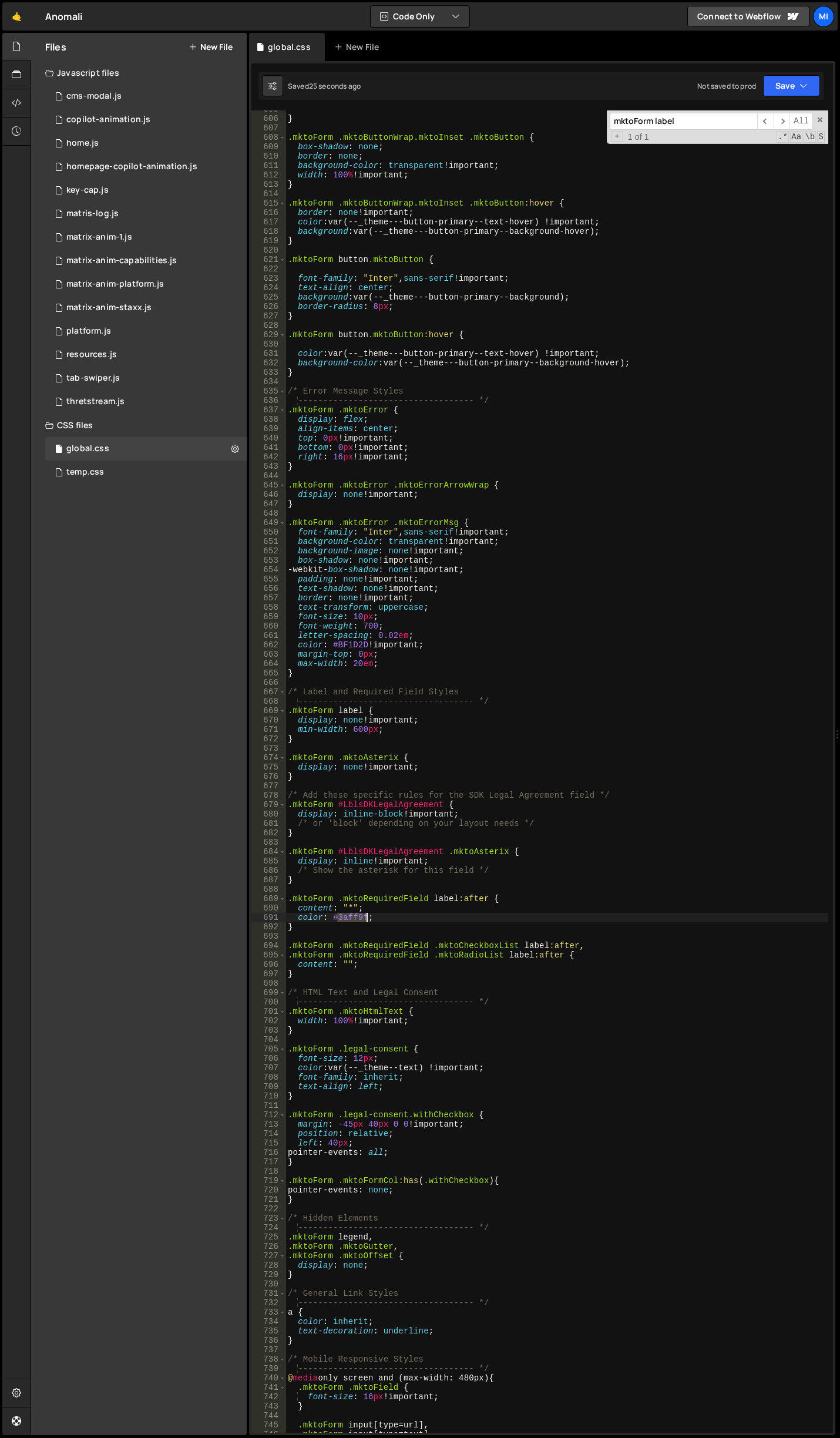
click at [367, 914] on div "} .mktoForm .mktoButtonWrap.mktoInset .mktoButton { box-shadow : none ; border …" at bounding box center [556, 775] width 543 height 1341
paste textarea "#ff4b52"
click at [337, 916] on div "} .mktoForm .mktoButtonWrap.mktoInset .mktoButton { box-shadow : none ; border …" at bounding box center [556, 775] width 543 height 1341
type textarea "color: #ff4b52;"
